Goal: Task Accomplishment & Management: Use online tool/utility

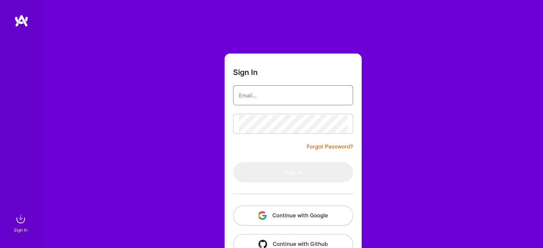
click at [251, 96] on input "email" at bounding box center [293, 95] width 109 height 18
type input "[EMAIL_ADDRESS][DOMAIN_NAME]"
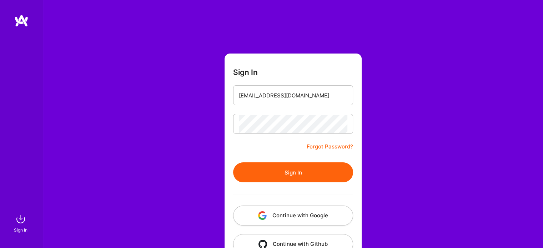
click at [297, 177] on button "Sign In" at bounding box center [293, 172] width 120 height 20
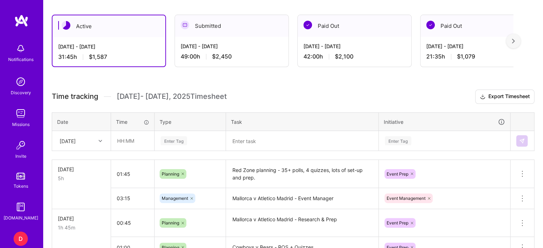
scroll to position [155, 0]
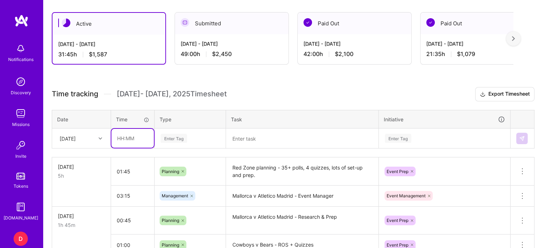
click at [122, 138] on input "text" at bounding box center [132, 138] width 42 height 19
type input "00:45"
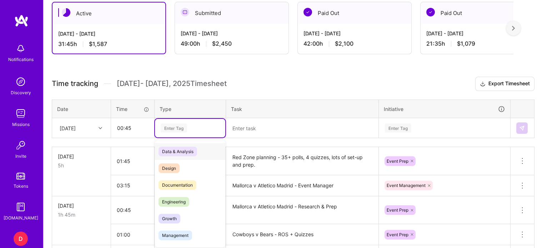
click at [166, 137] on table "Date Time Type Task Initiative [DATE] 00:45 option Data & Analysis focused, 0 o…" at bounding box center [293, 119] width 483 height 39
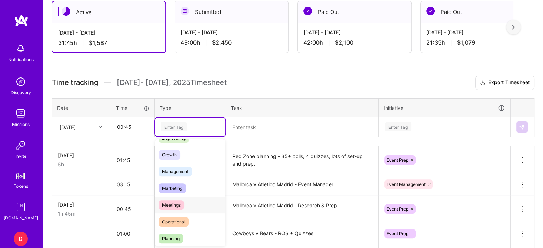
scroll to position [64, 0]
click at [174, 238] on span "Planning" at bounding box center [170, 238] width 25 height 10
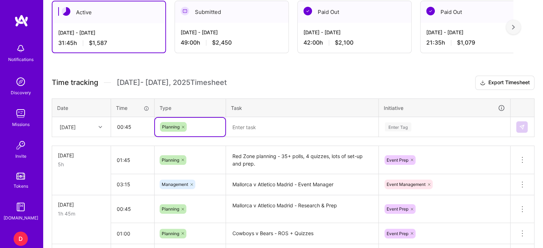
click at [249, 134] on textarea at bounding box center [302, 127] width 151 height 19
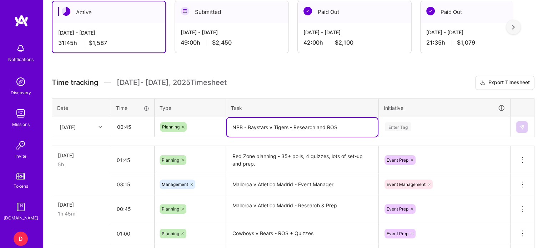
type textarea "NPB - Baystars v Tigers - Research and ROS"
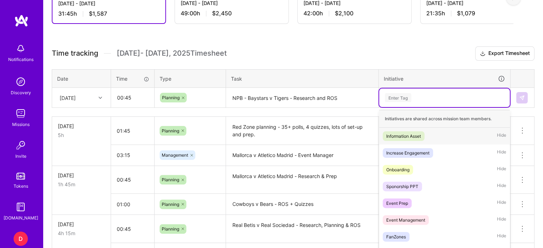
click at [401, 107] on div "option Information Asset focused, 1 of 35. 35 results available. Use Up and Dow…" at bounding box center [444, 98] width 131 height 19
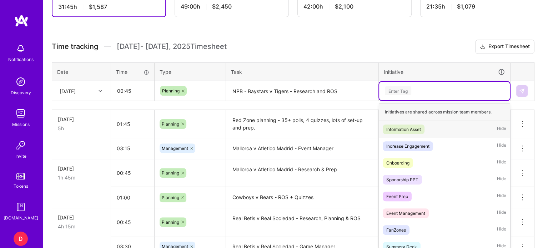
scroll to position [206, 0]
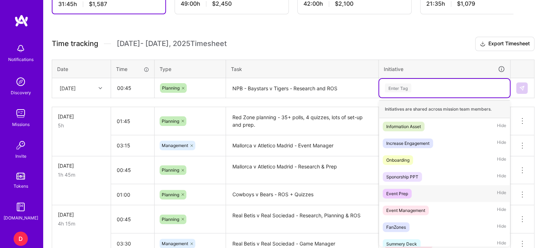
click at [401, 192] on div "Event Prep" at bounding box center [397, 193] width 22 height 7
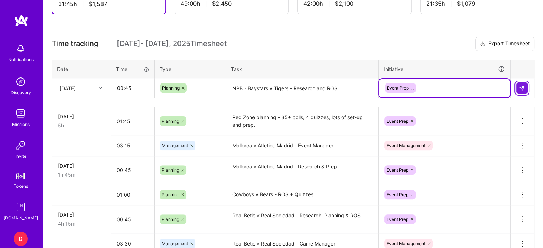
click at [524, 88] on img at bounding box center [522, 88] width 6 height 6
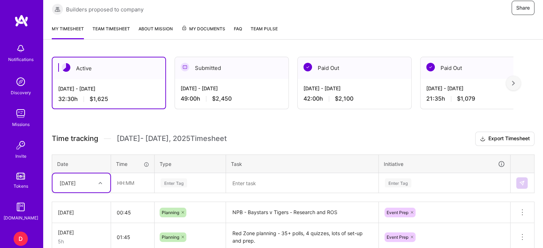
scroll to position [110, 0]
